Goal: Information Seeking & Learning: Learn about a topic

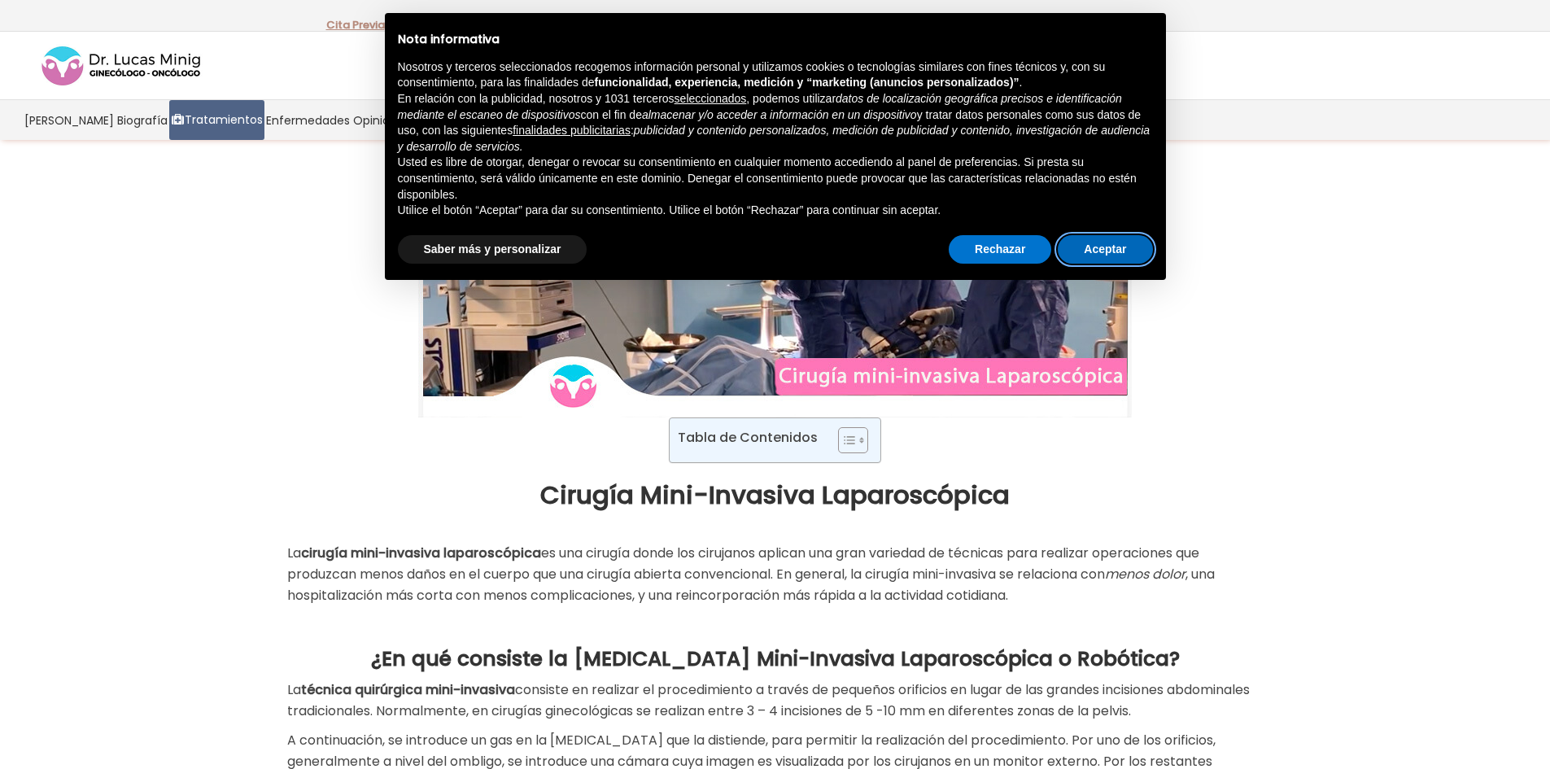
click at [1144, 260] on button "Aceptar" at bounding box center [1105, 249] width 94 height 29
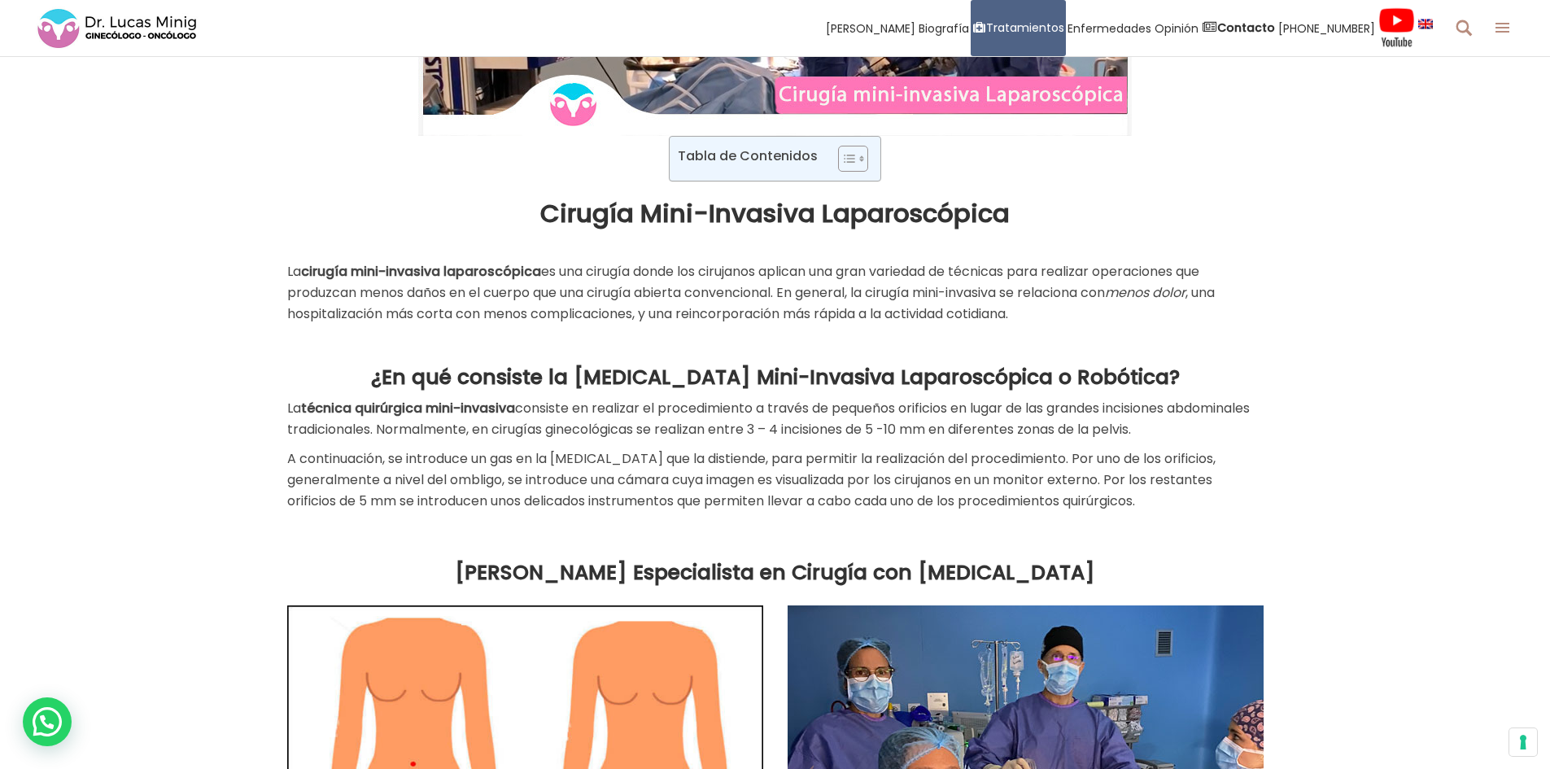
scroll to position [244, 0]
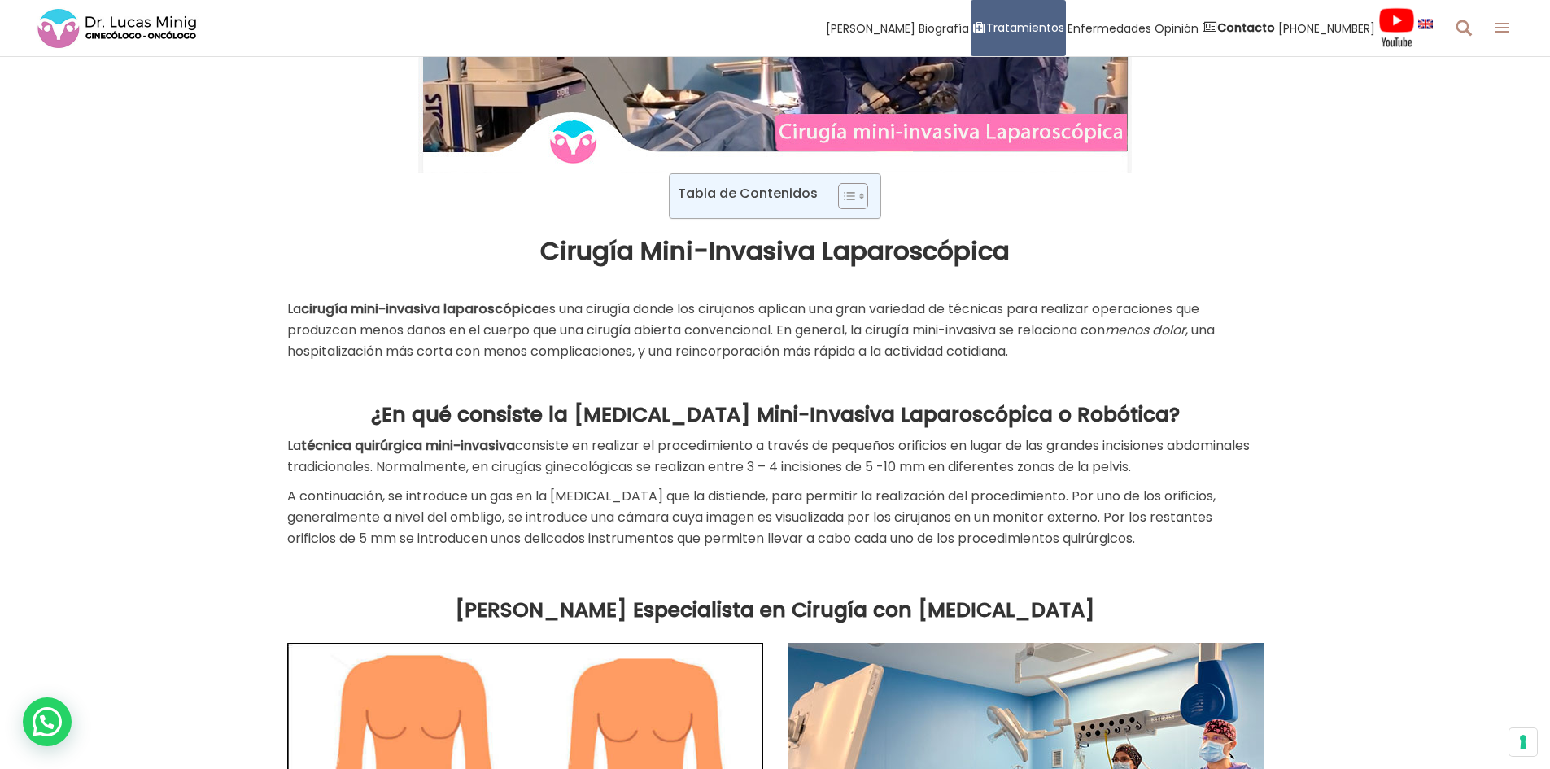
drag, startPoint x: 275, startPoint y: 307, endPoint x: 1372, endPoint y: 545, distance: 1122.3
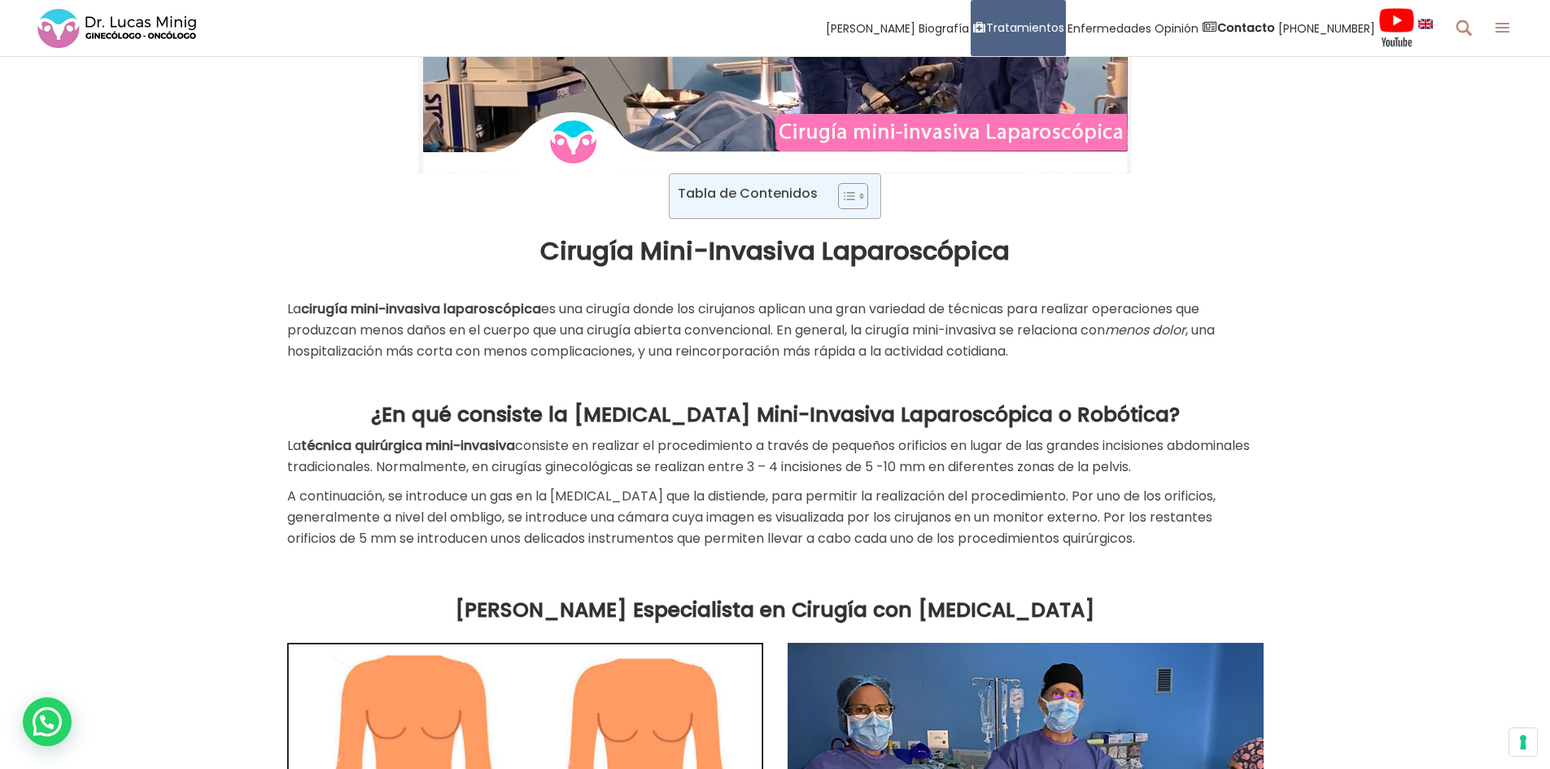
click at [1165, 531] on p "A continuación, se introduce un gas en la [MEDICAL_DATA] que la distiende, para…" at bounding box center [775, 517] width 976 height 63
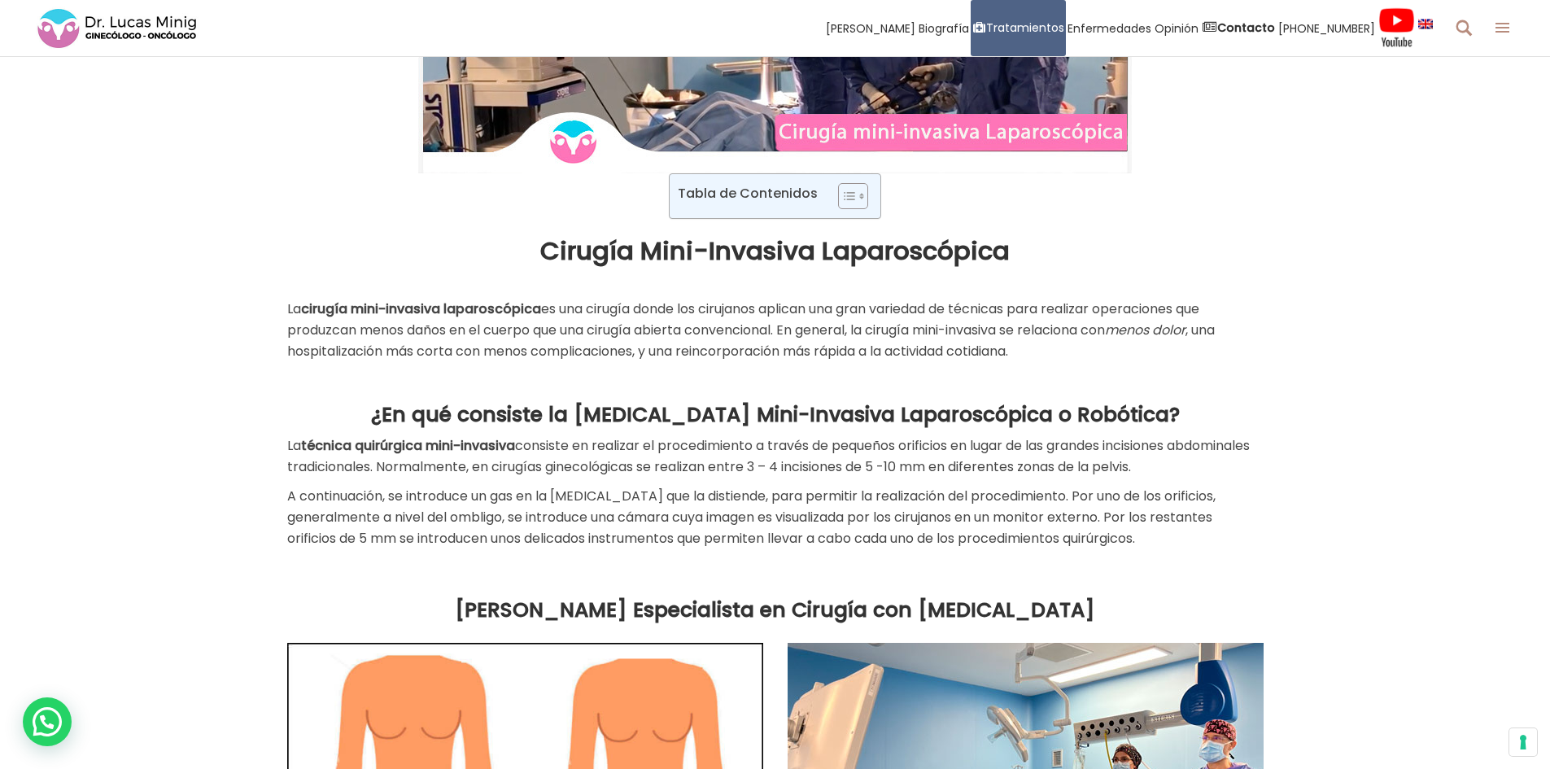
drag, startPoint x: 1175, startPoint y: 539, endPoint x: 250, endPoint y: 400, distance: 935.4
click at [250, 400] on div "¿En qué consiste la [MEDICAL_DATA] Mini-Invasiva Laparoscópica o Robótica? La t…" at bounding box center [775, 483] width 1550 height 195
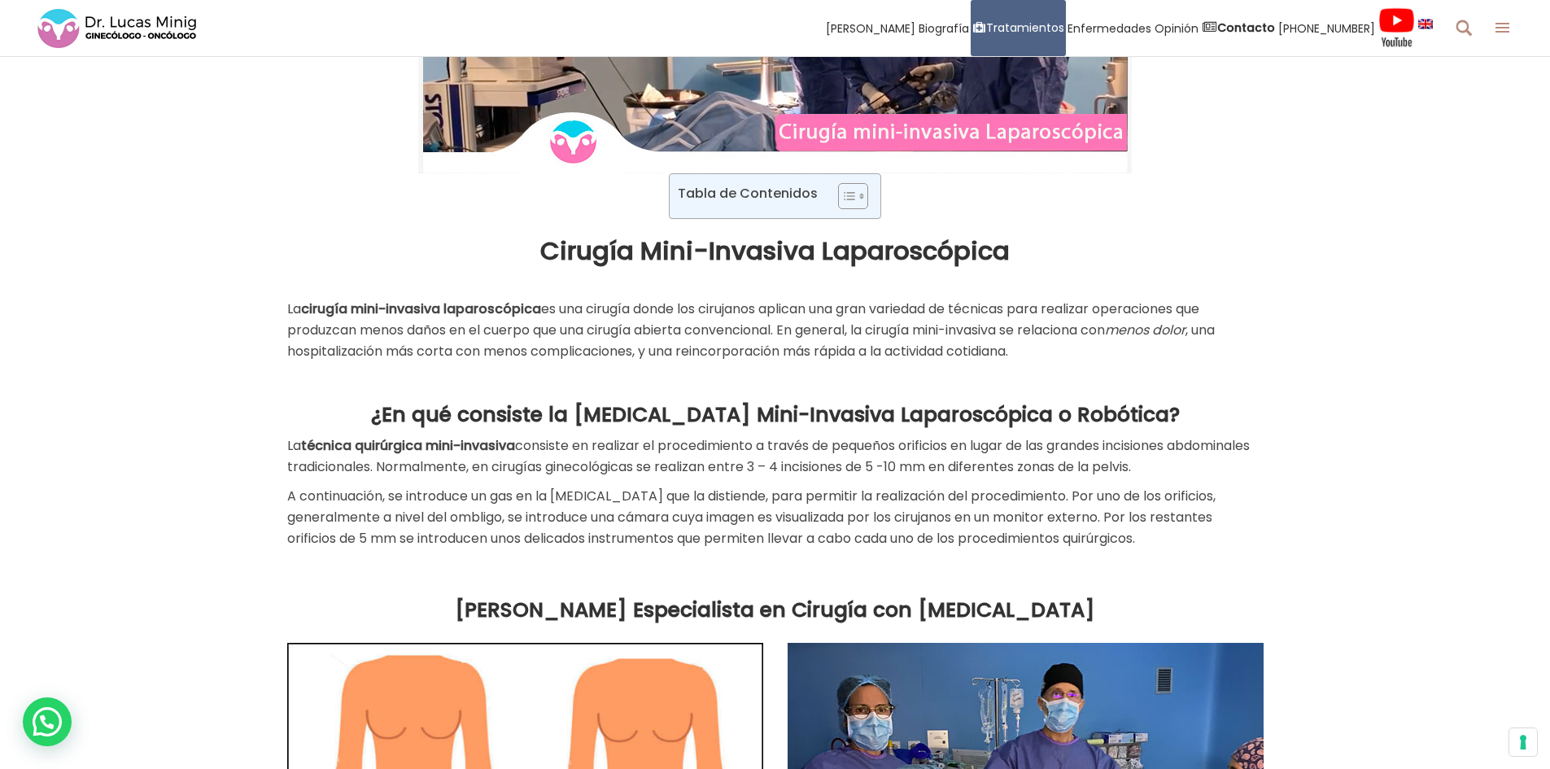
drag, startPoint x: 273, startPoint y: 307, endPoint x: 1279, endPoint y: 549, distance: 1035.2
click at [1125, 424] on strong "¿En qué consiste la [MEDICAL_DATA] Mini-Invasiva Laparoscópica o Robótica?" at bounding box center [775, 414] width 809 height 28
